Goal: Task Accomplishment & Management: Complete application form

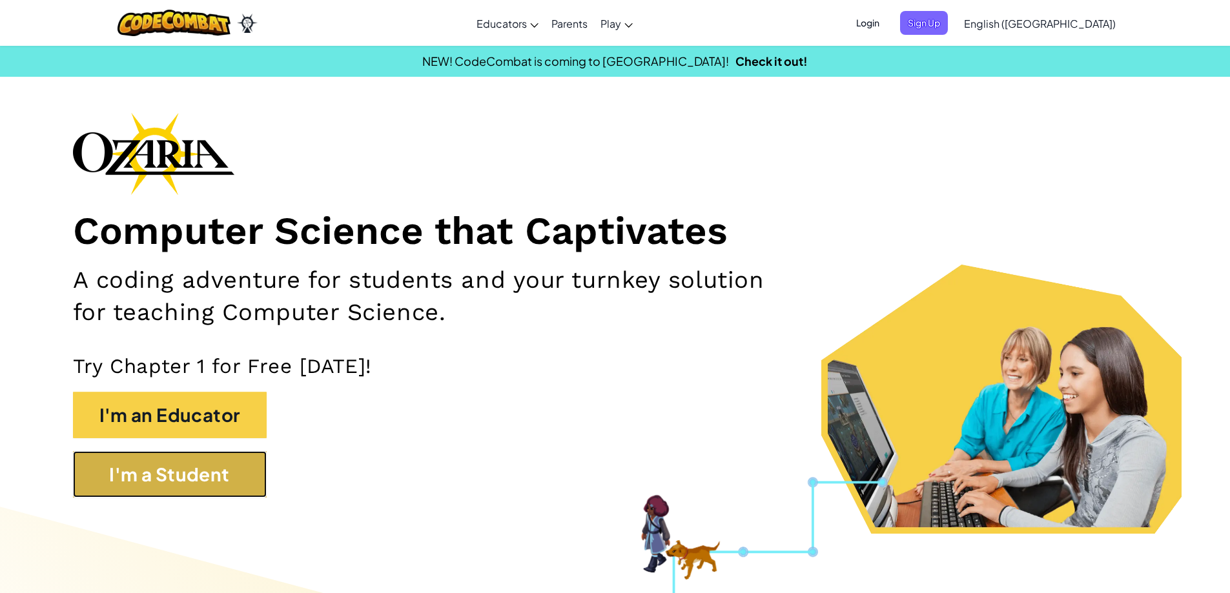
click at [179, 453] on button "I'm a Student" at bounding box center [170, 474] width 194 height 46
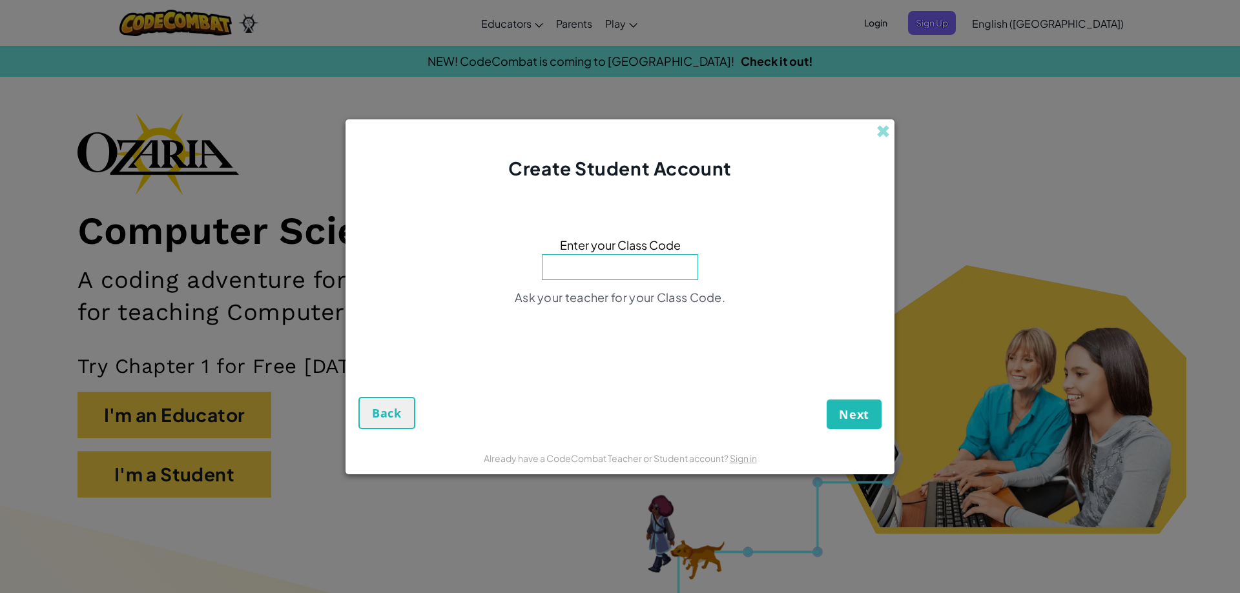
click button "Next" at bounding box center [854, 415] width 55 height 30
click at [596, 256] on input at bounding box center [620, 267] width 156 height 26
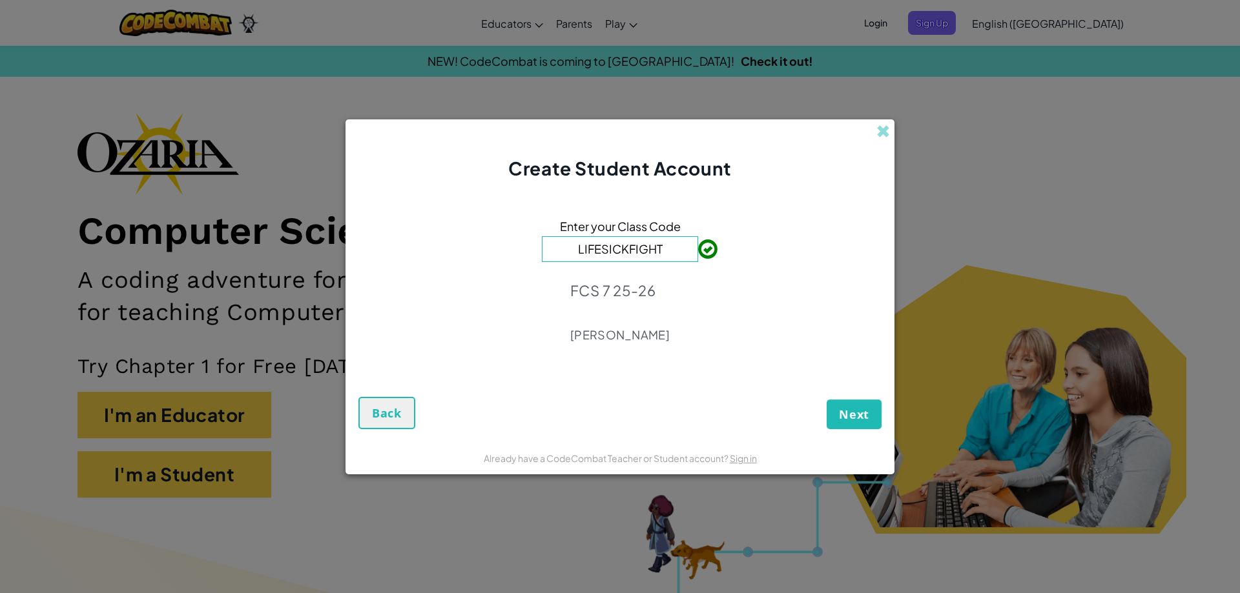
type input "LIFESICKFIGHT"
click at [847, 416] on span "Next" at bounding box center [854, 414] width 30 height 15
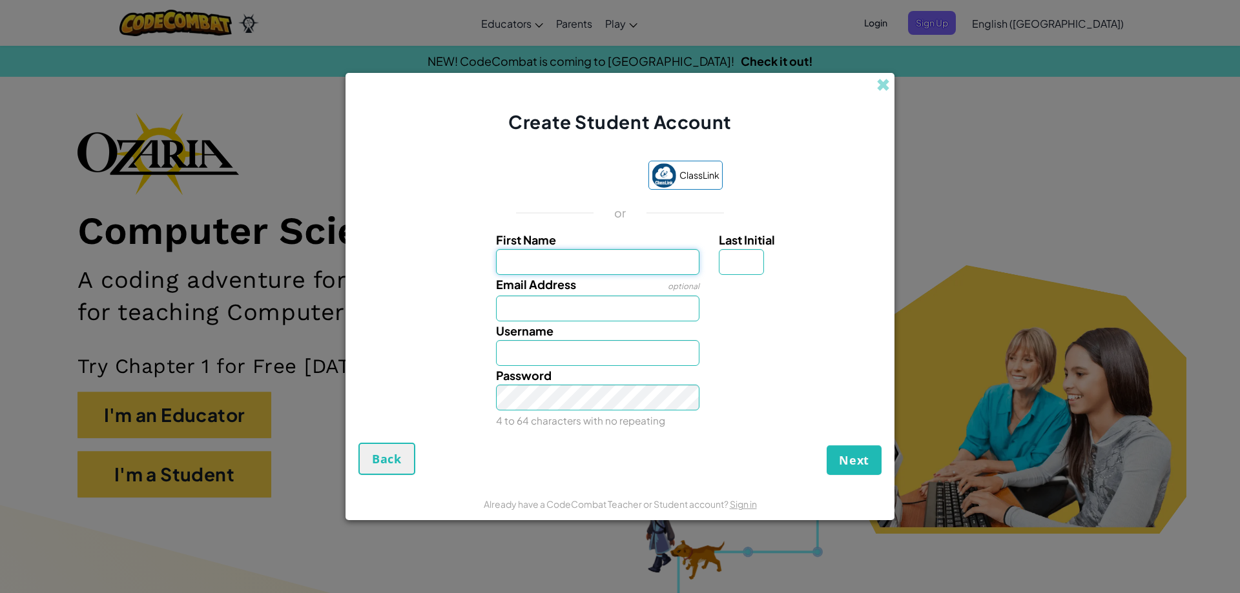
click at [562, 265] on input "First Name" at bounding box center [598, 262] width 204 height 26
type input "Micah"
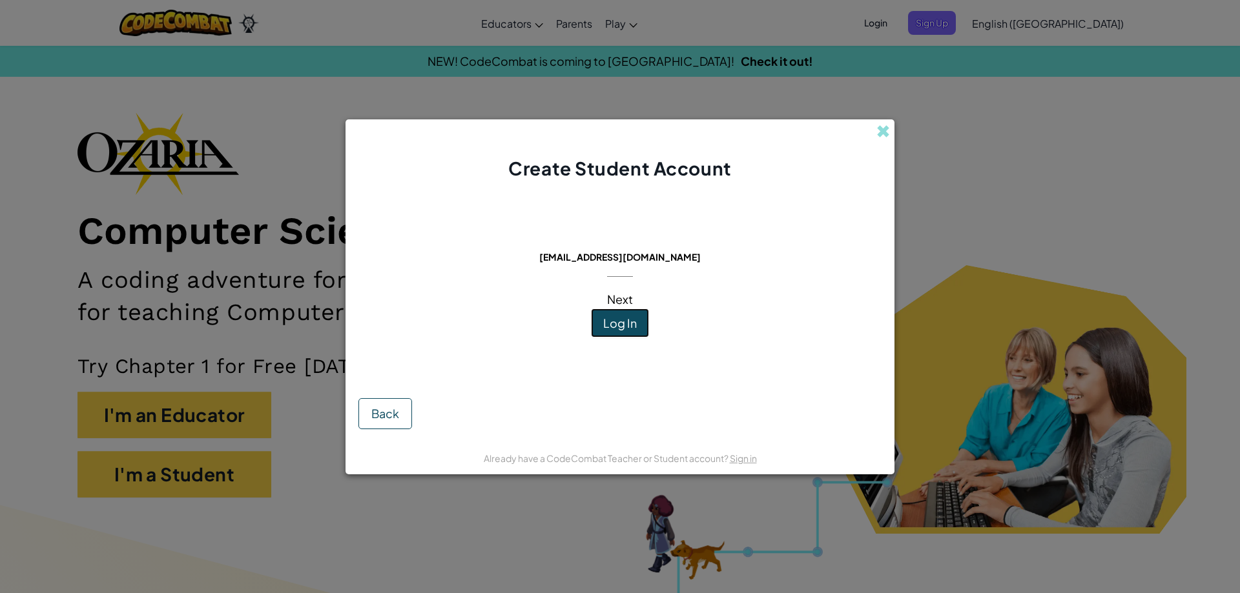
click at [615, 325] on span "Log In" at bounding box center [620, 323] width 34 height 15
